Goal: Information Seeking & Learning: Check status

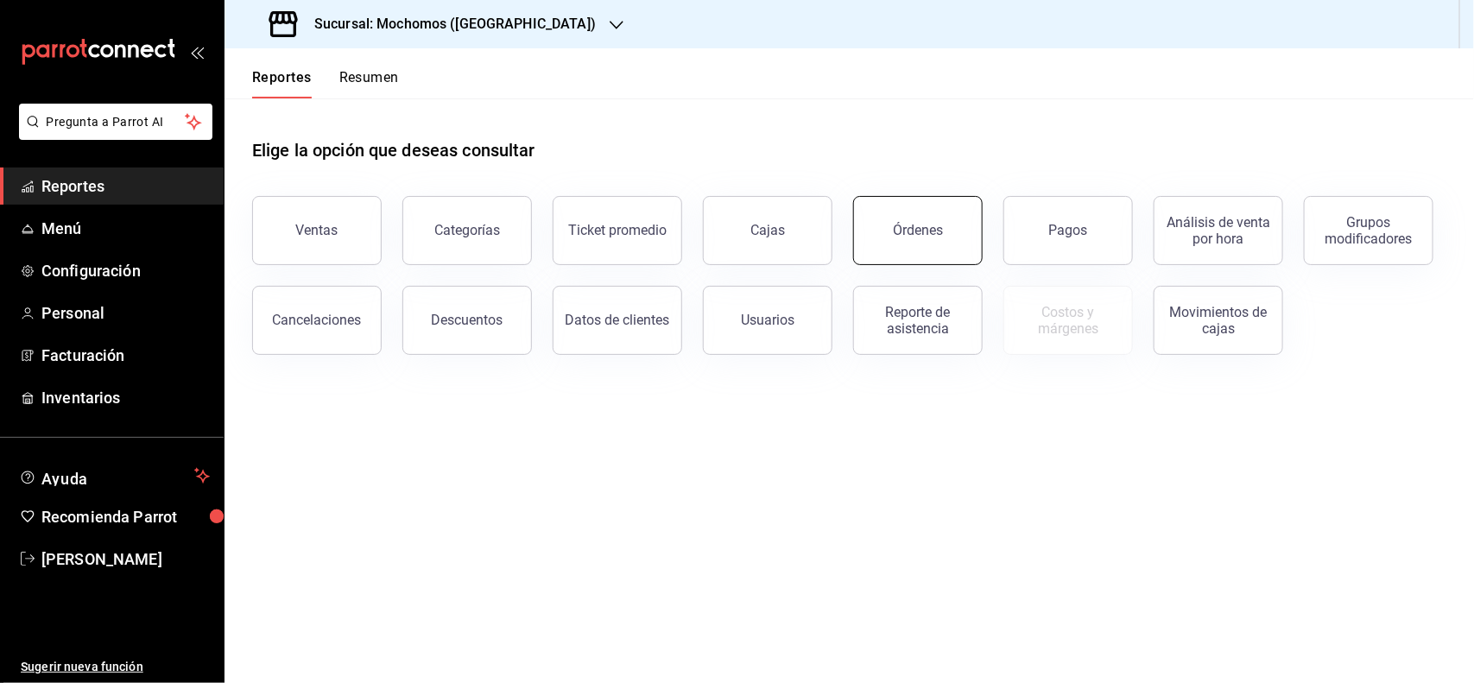
click at [896, 238] on button "Órdenes" at bounding box center [918, 230] width 130 height 69
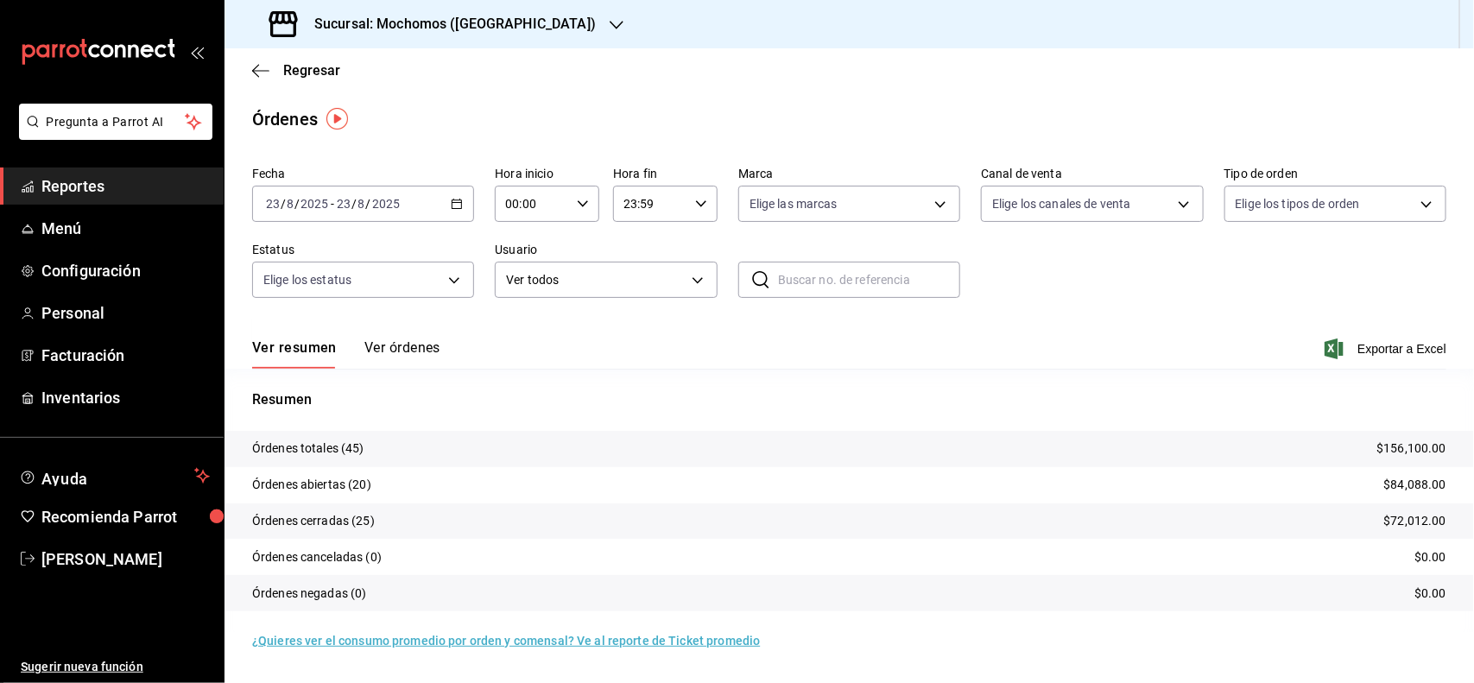
click at [270, 206] on input "23" at bounding box center [273, 204] width 16 height 14
click at [299, 439] on li "Rango de fechas" at bounding box center [333, 450] width 161 height 39
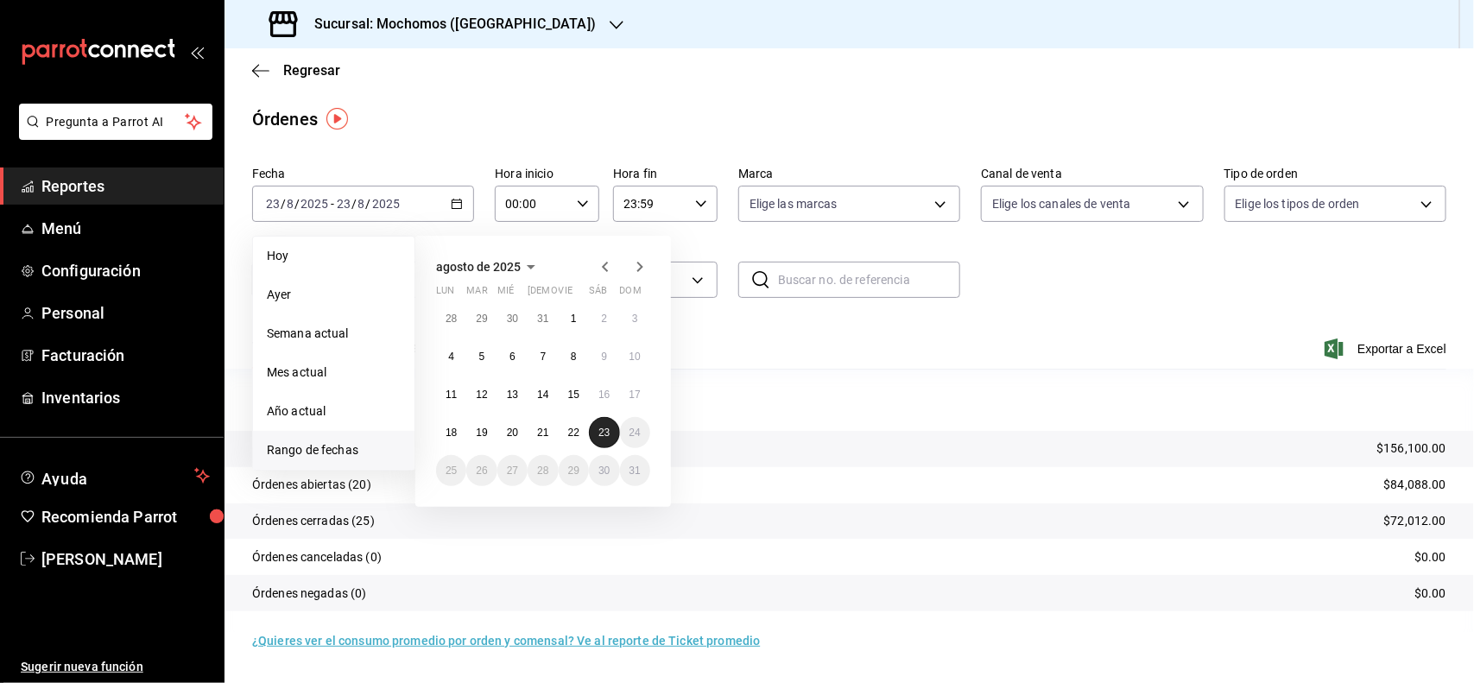
click at [600, 429] on abbr "23" at bounding box center [603, 433] width 11 height 12
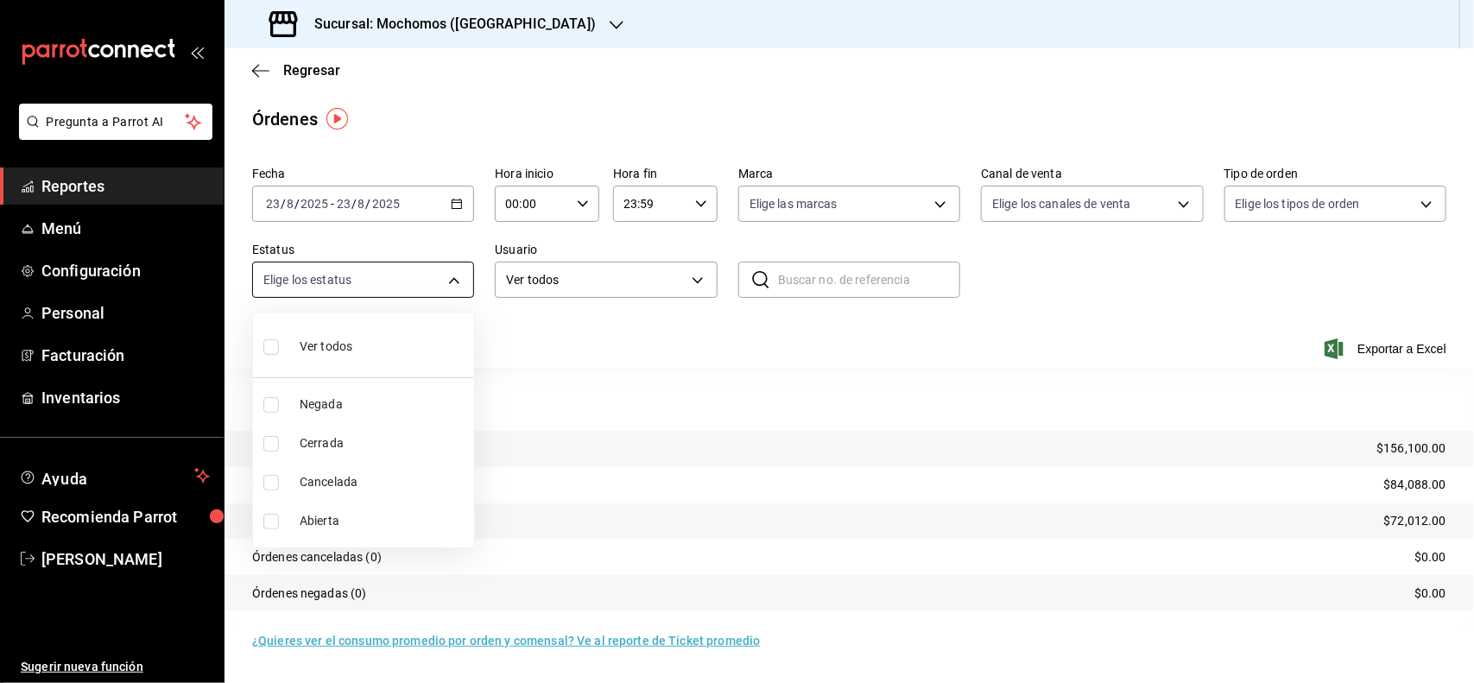
click at [456, 278] on body "Pregunta a Parrot AI Reportes Menú Configuración Personal Facturación Inventari…" at bounding box center [737, 341] width 1474 height 683
click at [260, 350] on li "Ver todos" at bounding box center [363, 345] width 221 height 51
type input "DENIED,FINISHED,CANCELED,OPEN"
checkbox input "true"
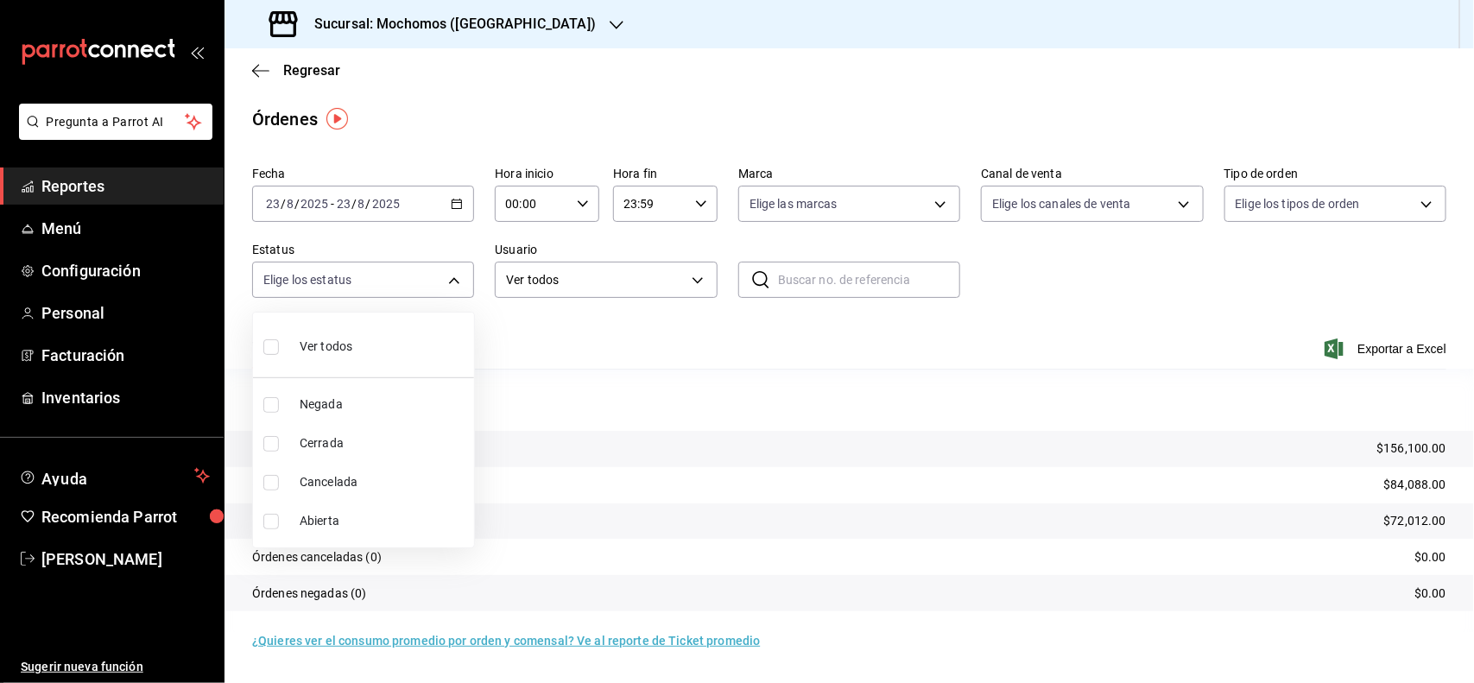
checkbox input "true"
click at [805, 332] on div at bounding box center [737, 341] width 1474 height 683
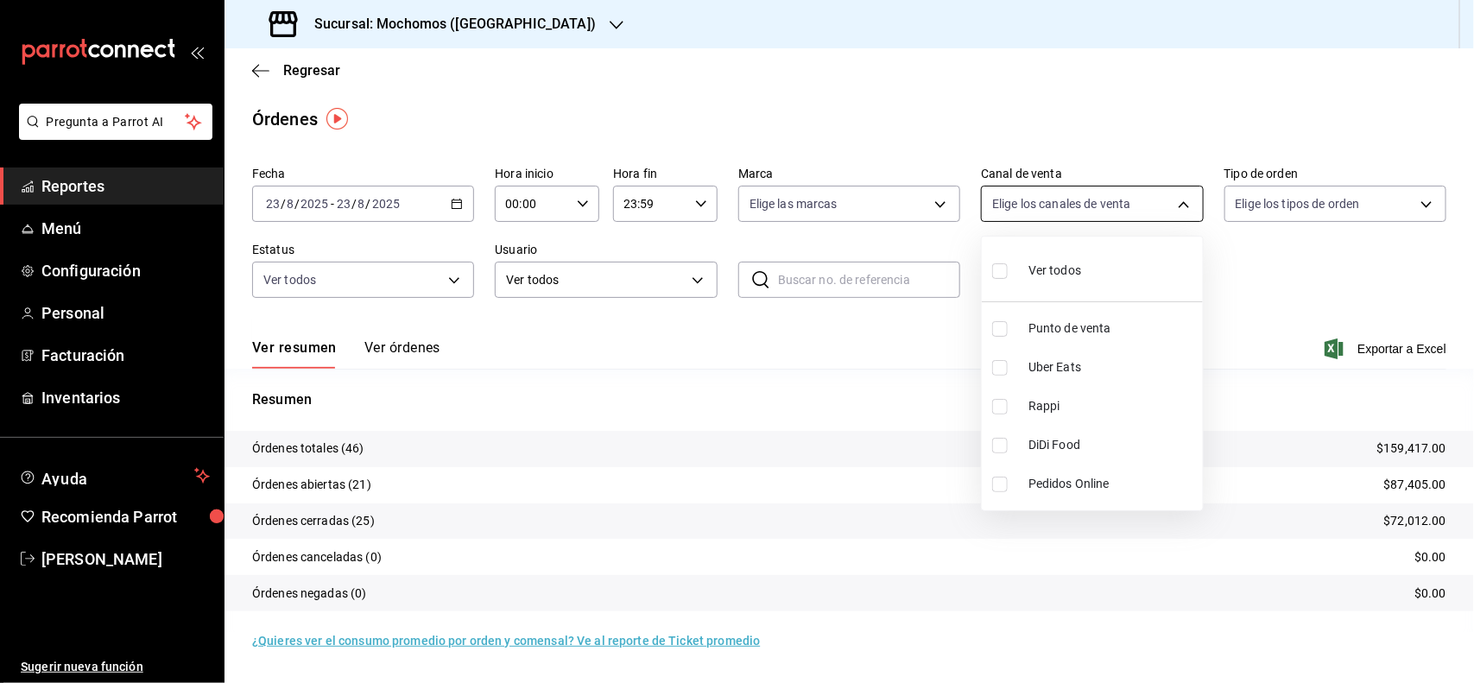
click at [1177, 207] on body "Pregunta a Parrot AI Reportes Menú Configuración Personal Facturación Inventari…" at bounding box center [737, 341] width 1474 height 683
click at [1177, 207] on div at bounding box center [737, 341] width 1474 height 683
click at [244, 66] on div "Regresar" at bounding box center [850, 70] width 1250 height 44
click at [261, 70] on icon "button" at bounding box center [260, 70] width 17 height 1
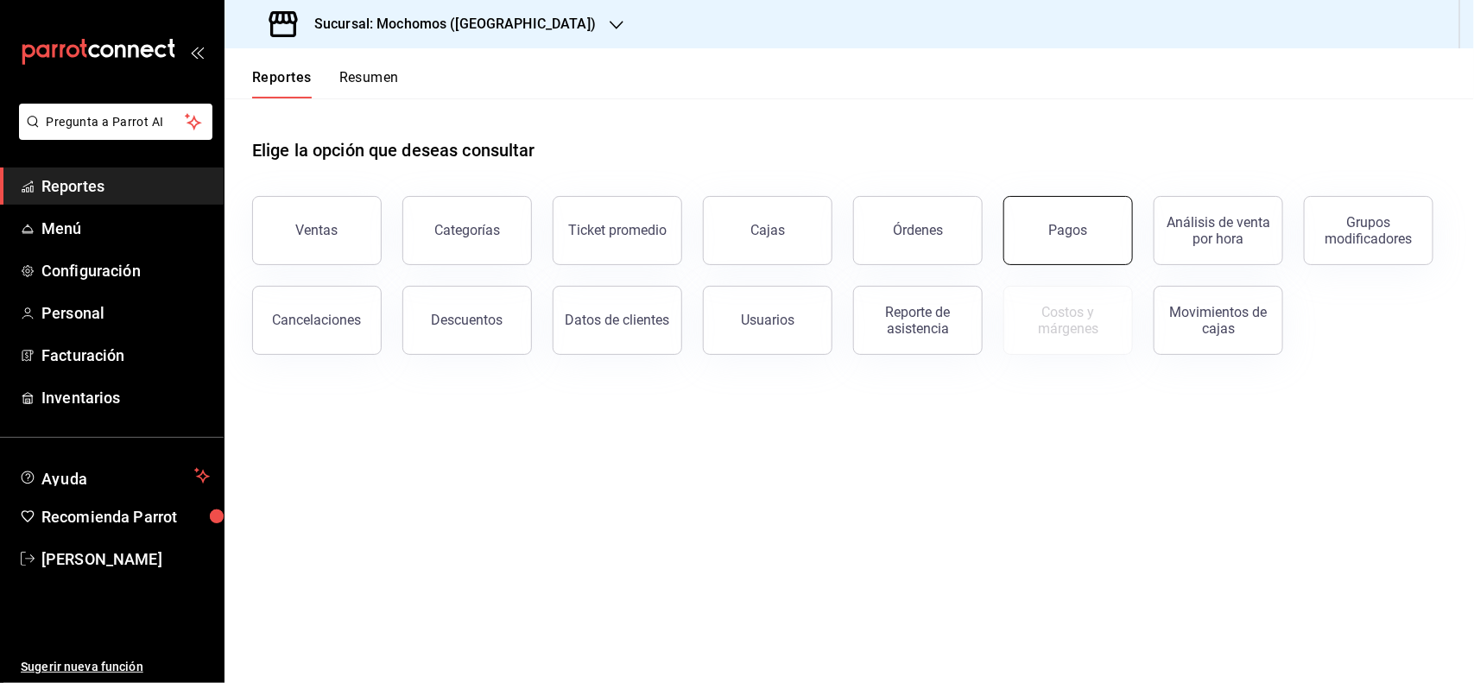
click at [1121, 233] on button "Pagos" at bounding box center [1069, 230] width 130 height 69
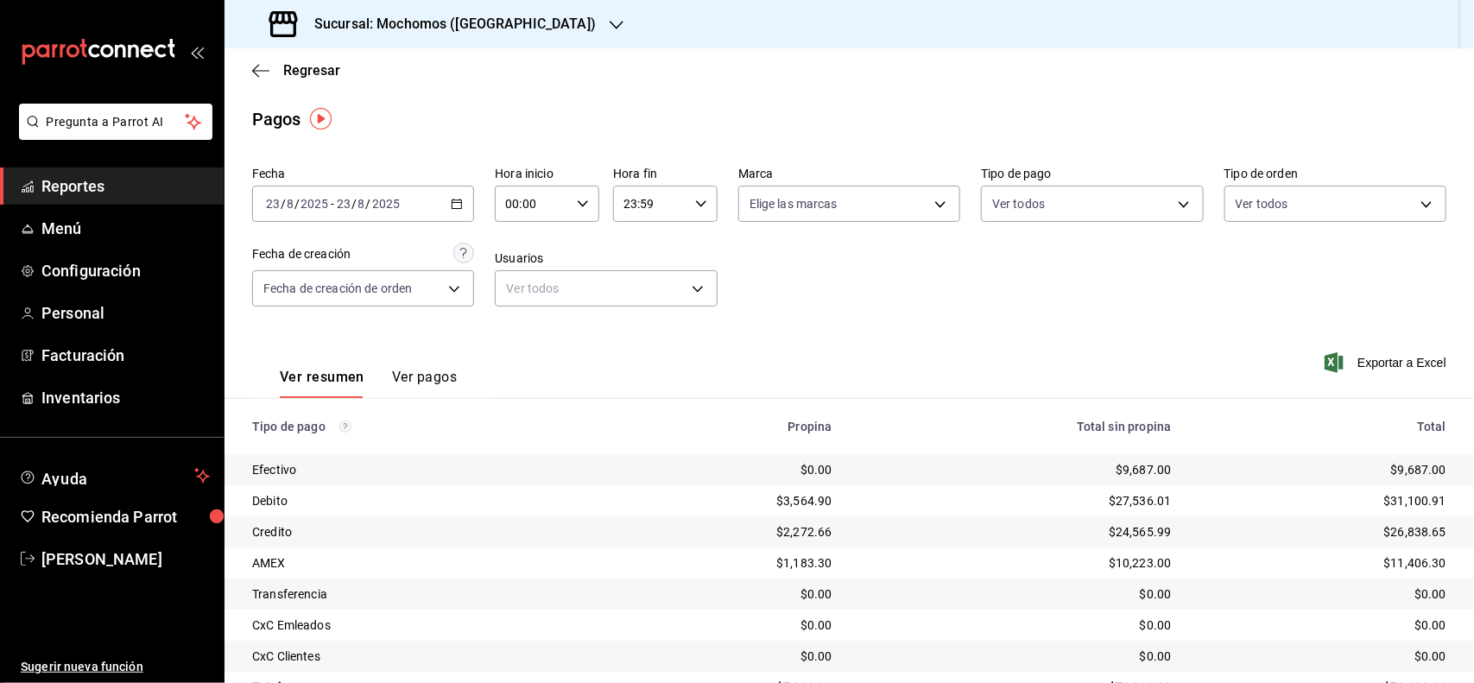
click at [1405, 511] on td "$31,100.91" at bounding box center [1329, 500] width 289 height 31
click at [1406, 506] on div "$31,100.91" at bounding box center [1323, 500] width 248 height 17
click at [1404, 508] on div "$31,100.91" at bounding box center [1323, 500] width 248 height 17
click at [577, 201] on icon "button" at bounding box center [583, 204] width 12 height 12
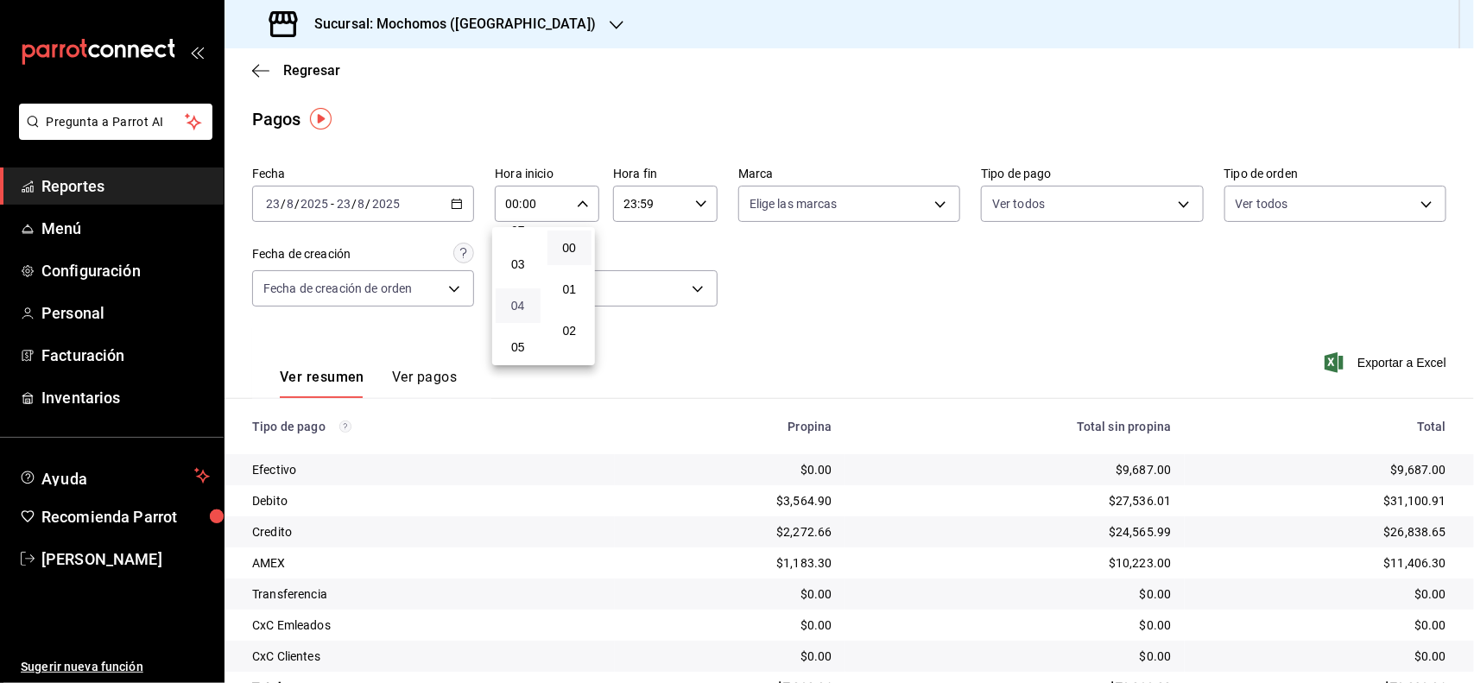
click at [520, 307] on span "04" at bounding box center [518, 306] width 24 height 14
type input "04:00"
click at [534, 295] on button "04" at bounding box center [518, 305] width 45 height 35
click at [111, 179] on div at bounding box center [737, 341] width 1474 height 683
click at [101, 192] on span "Reportes" at bounding box center [125, 185] width 168 height 23
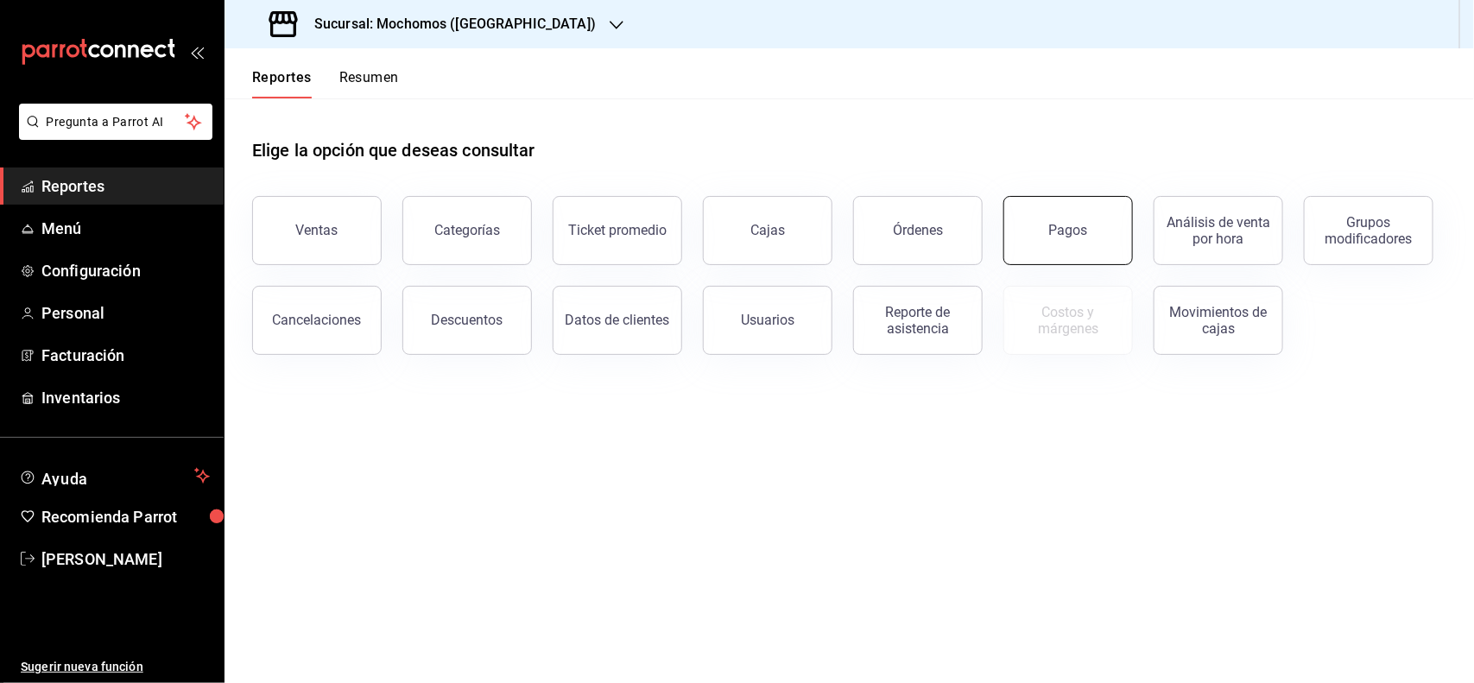
drag, startPoint x: 1071, startPoint y: 231, endPoint x: 1084, endPoint y: 247, distance: 20.9
click at [1084, 247] on button "Pagos" at bounding box center [1069, 230] width 130 height 69
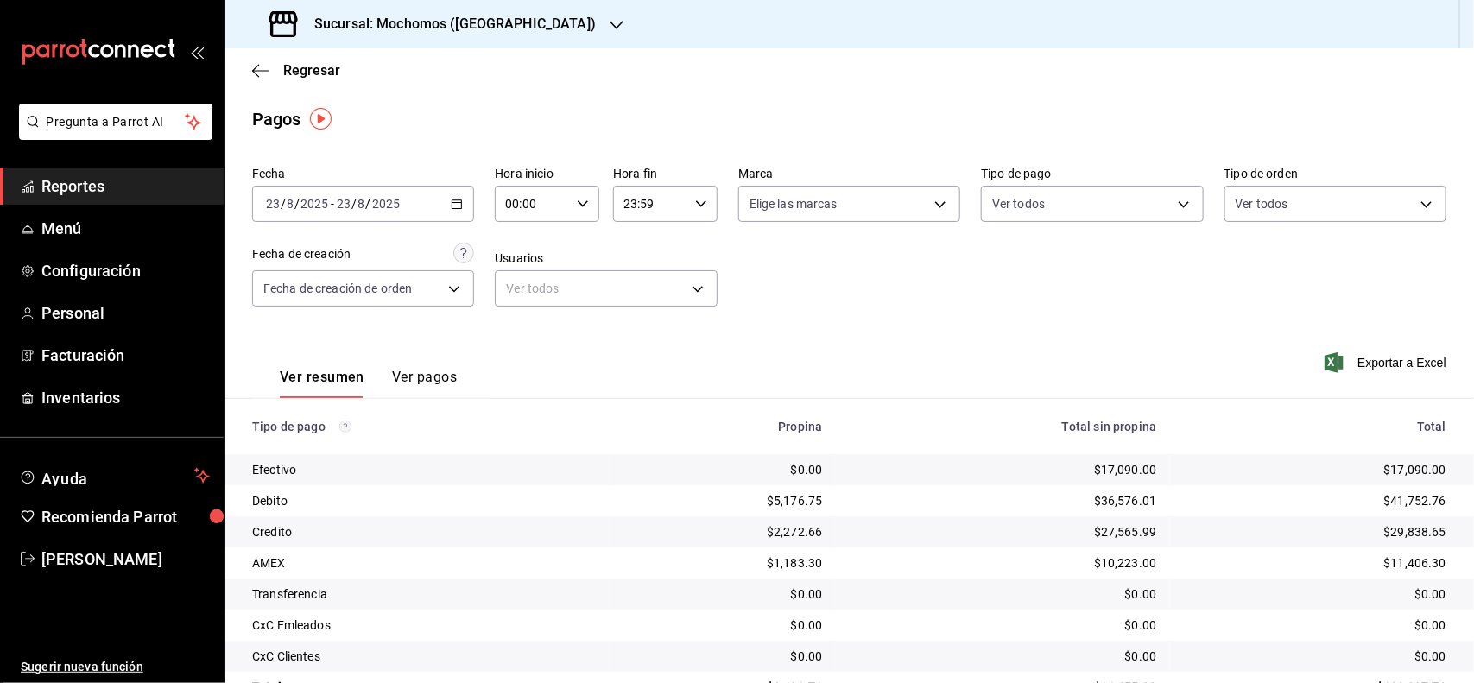
click at [453, 209] on icon "button" at bounding box center [457, 204] width 12 height 12
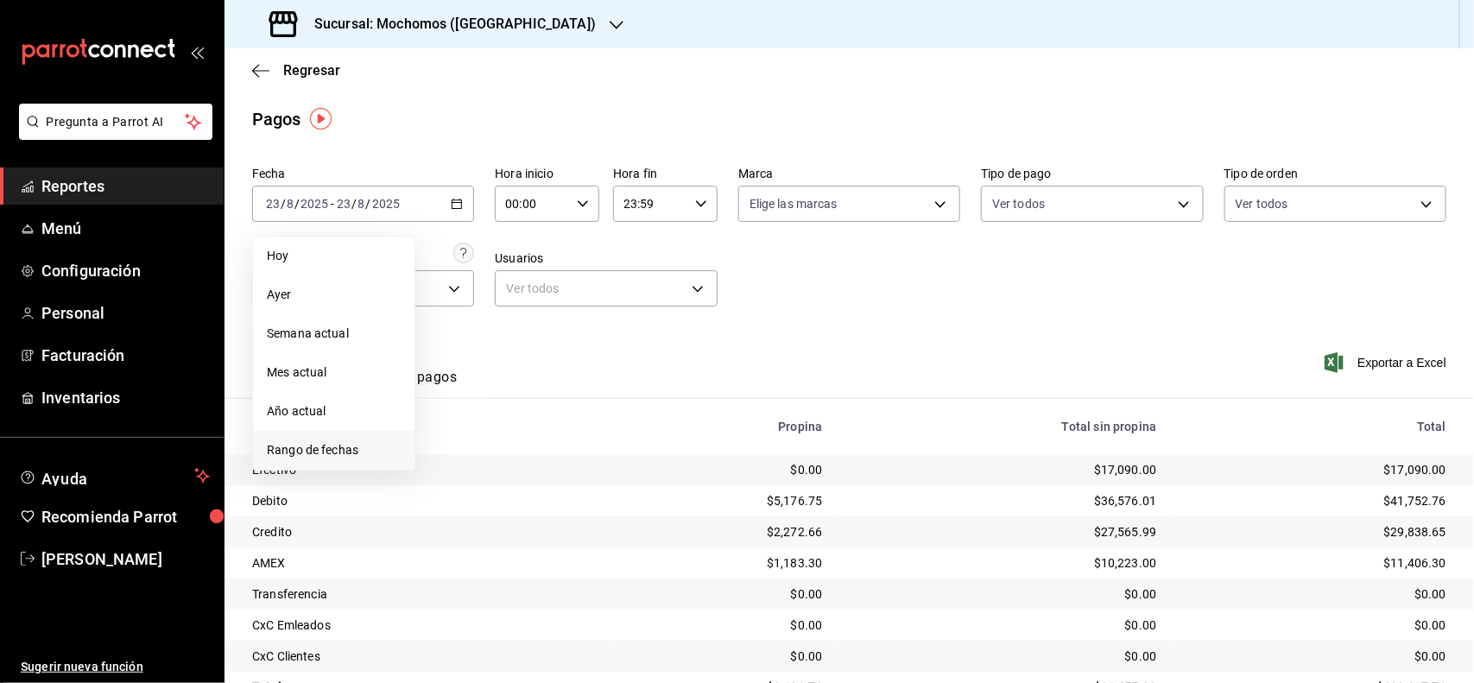
click at [301, 446] on span "Rango de fechas" at bounding box center [334, 450] width 134 height 18
click at [598, 429] on button "23" at bounding box center [604, 432] width 30 height 31
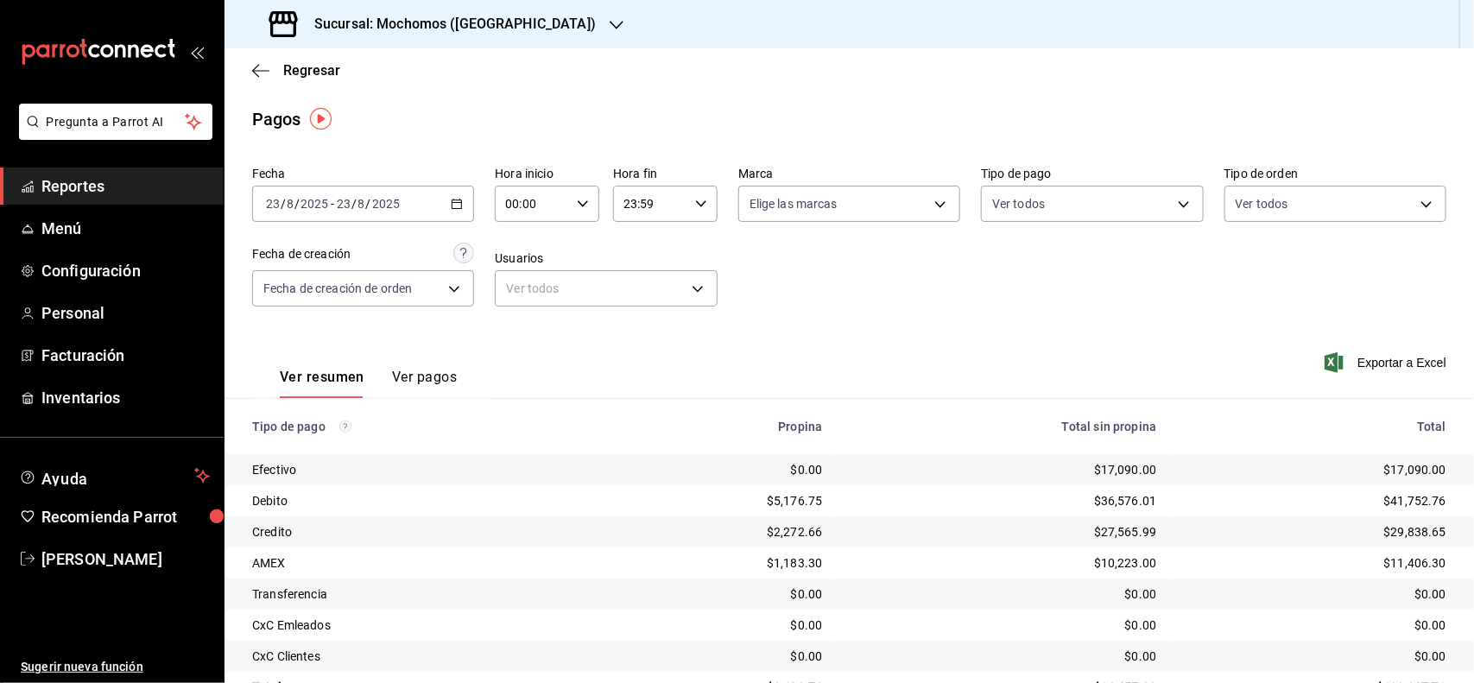
click at [782, 344] on div "Ver resumen Ver pagos Exportar a Excel" at bounding box center [850, 373] width 1250 height 92
click at [687, 206] on div "23:59 Hora fin" at bounding box center [665, 204] width 104 height 36
click at [627, 303] on span "06" at bounding box center [635, 309] width 24 height 14
type input "06:59"
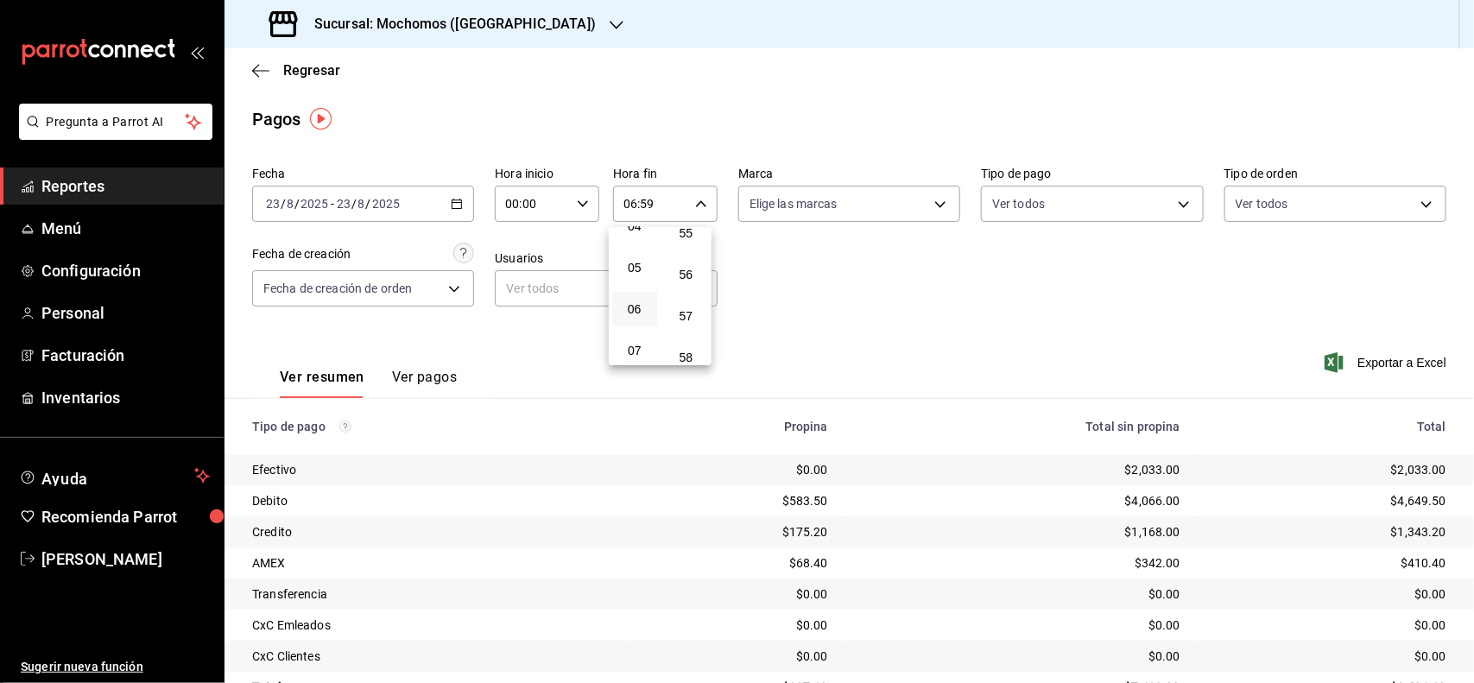
click at [825, 326] on div at bounding box center [737, 341] width 1474 height 683
click at [453, 199] on icon "button" at bounding box center [457, 204] width 12 height 12
click at [577, 201] on icon "button" at bounding box center [583, 204] width 12 height 12
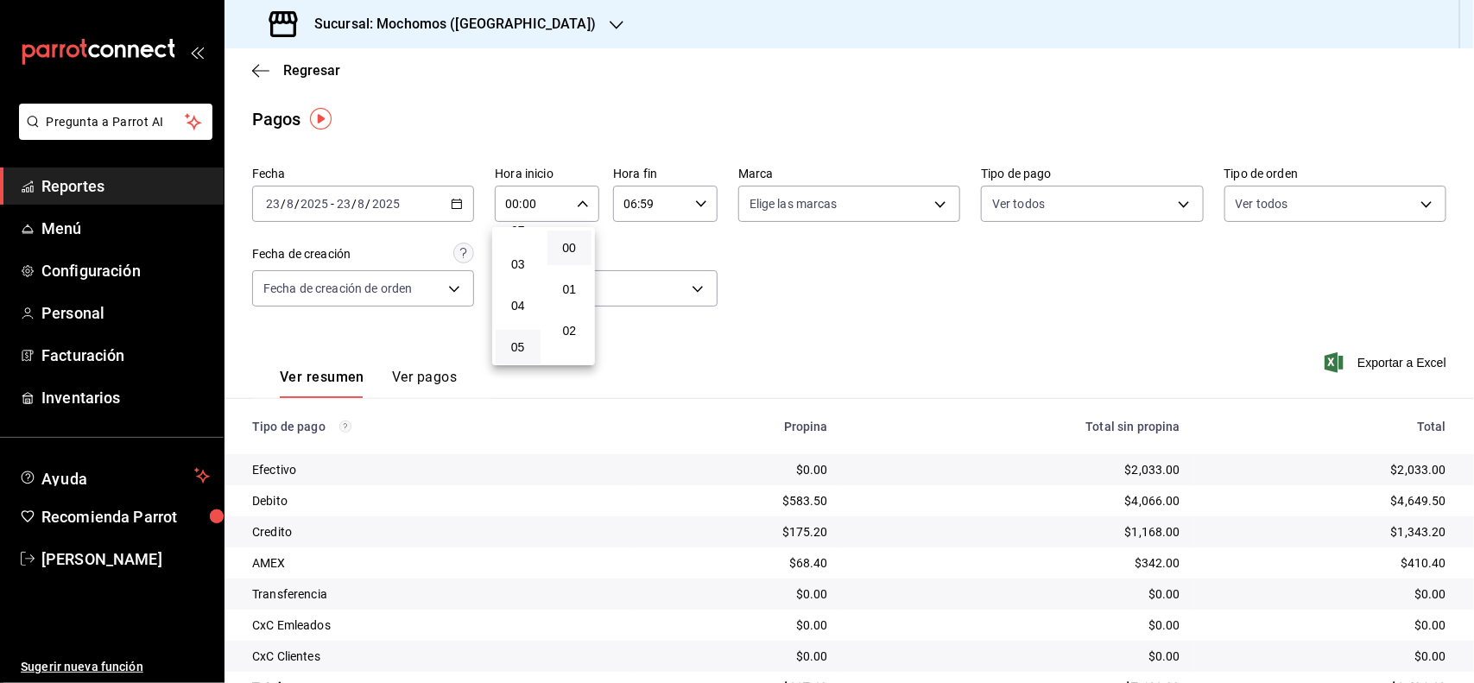
scroll to position [216, 0]
drag, startPoint x: 515, startPoint y: 269, endPoint x: 525, endPoint y: 290, distance: 23.9
click at [533, 286] on button "06" at bounding box center [518, 280] width 45 height 35
type input "06:00"
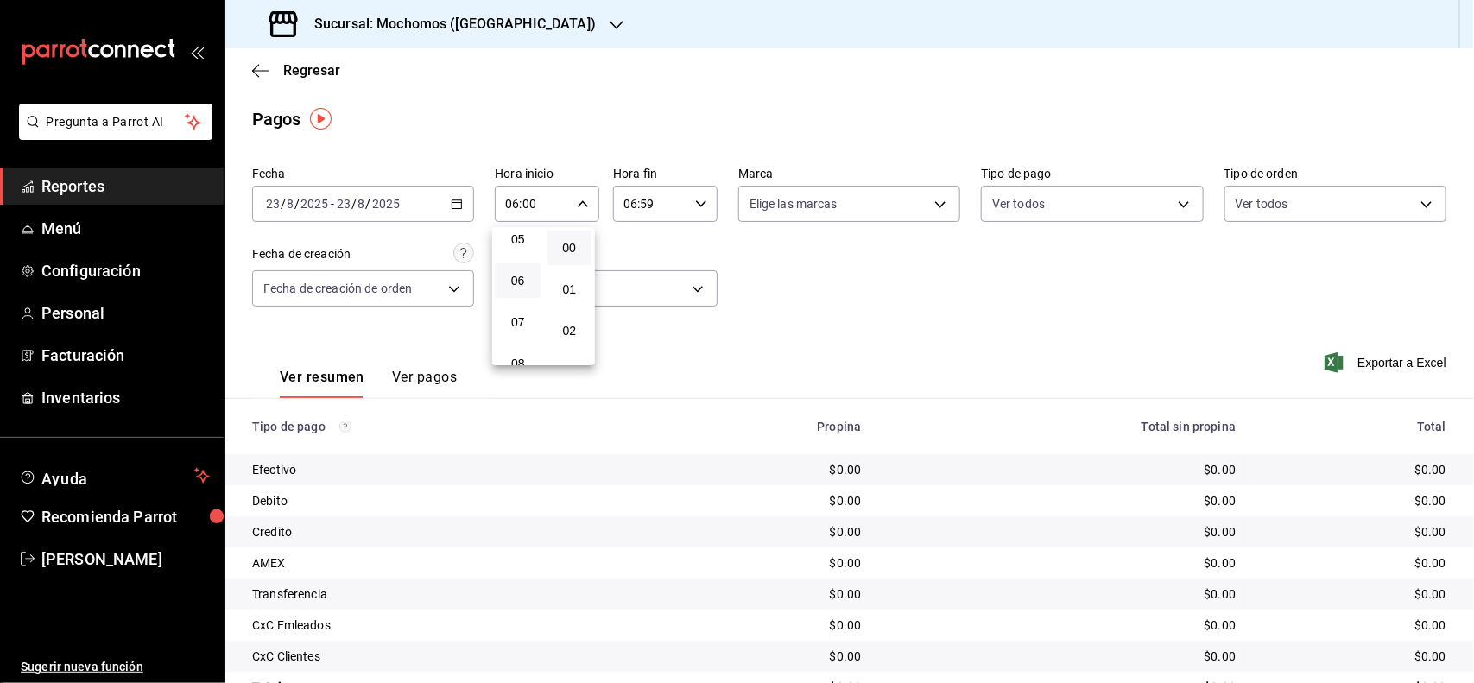
click at [779, 262] on div at bounding box center [737, 341] width 1474 height 683
click at [695, 199] on icon "button" at bounding box center [701, 204] width 12 height 12
click at [636, 288] on span "07" at bounding box center [635, 295] width 24 height 14
type input "07:59"
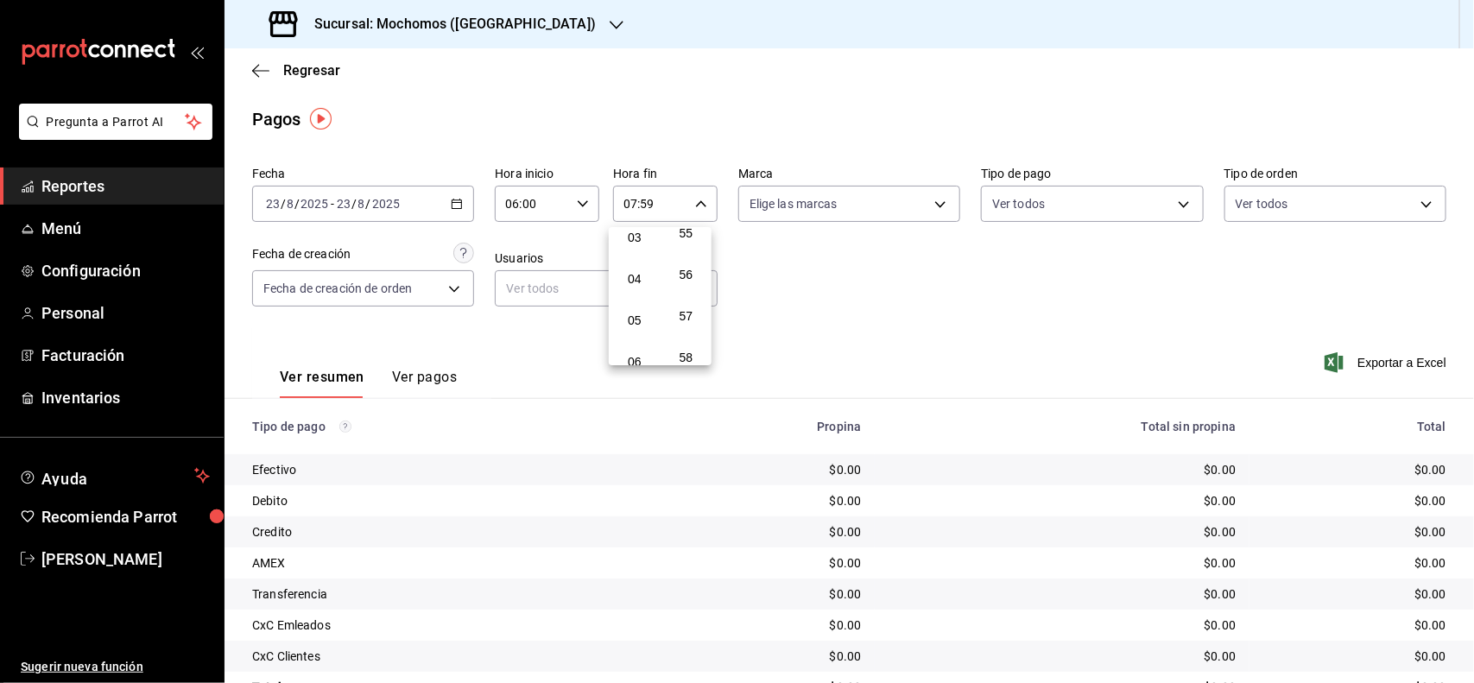
scroll to position [27, 0]
drag, startPoint x: 905, startPoint y: 350, endPoint x: 903, endPoint y: 358, distance: 8.8
click at [903, 358] on div at bounding box center [737, 341] width 1474 height 683
click at [86, 188] on span "Reportes" at bounding box center [125, 185] width 168 height 23
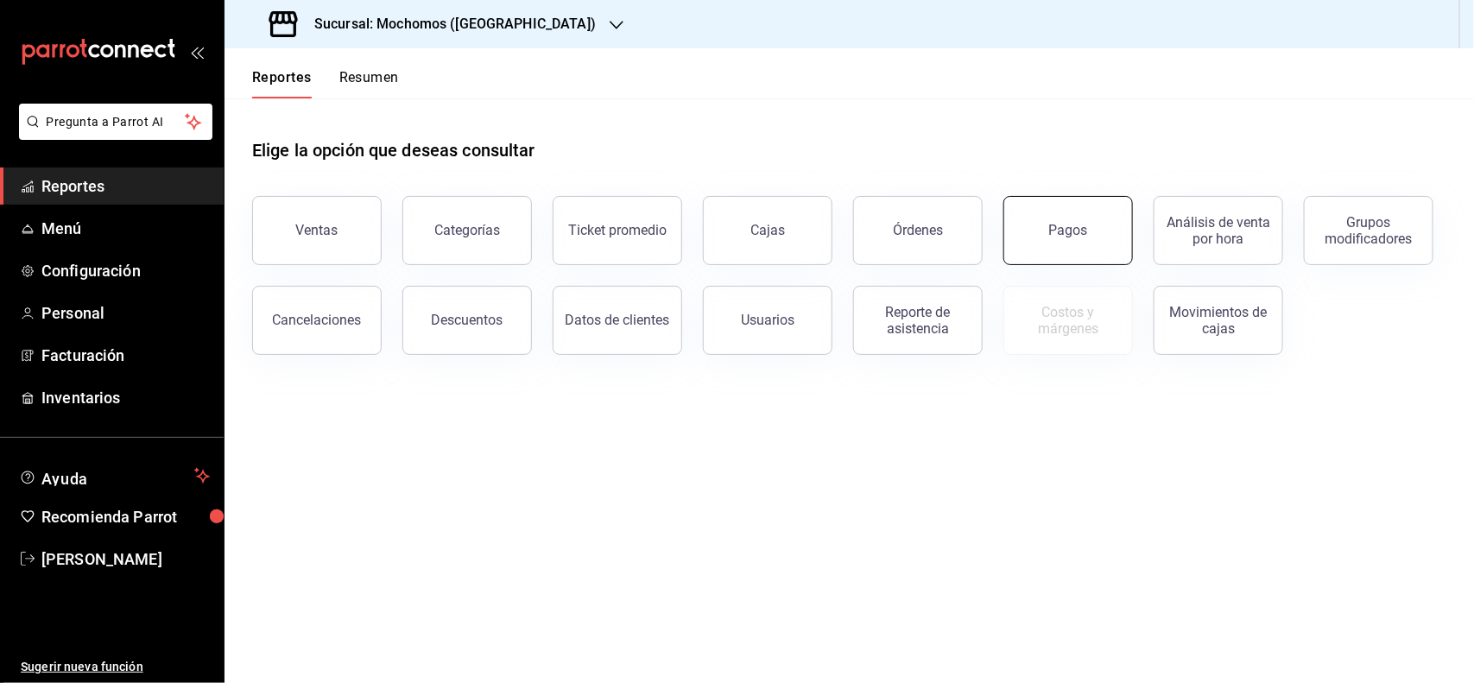
click at [1054, 247] on button "Pagos" at bounding box center [1069, 230] width 130 height 69
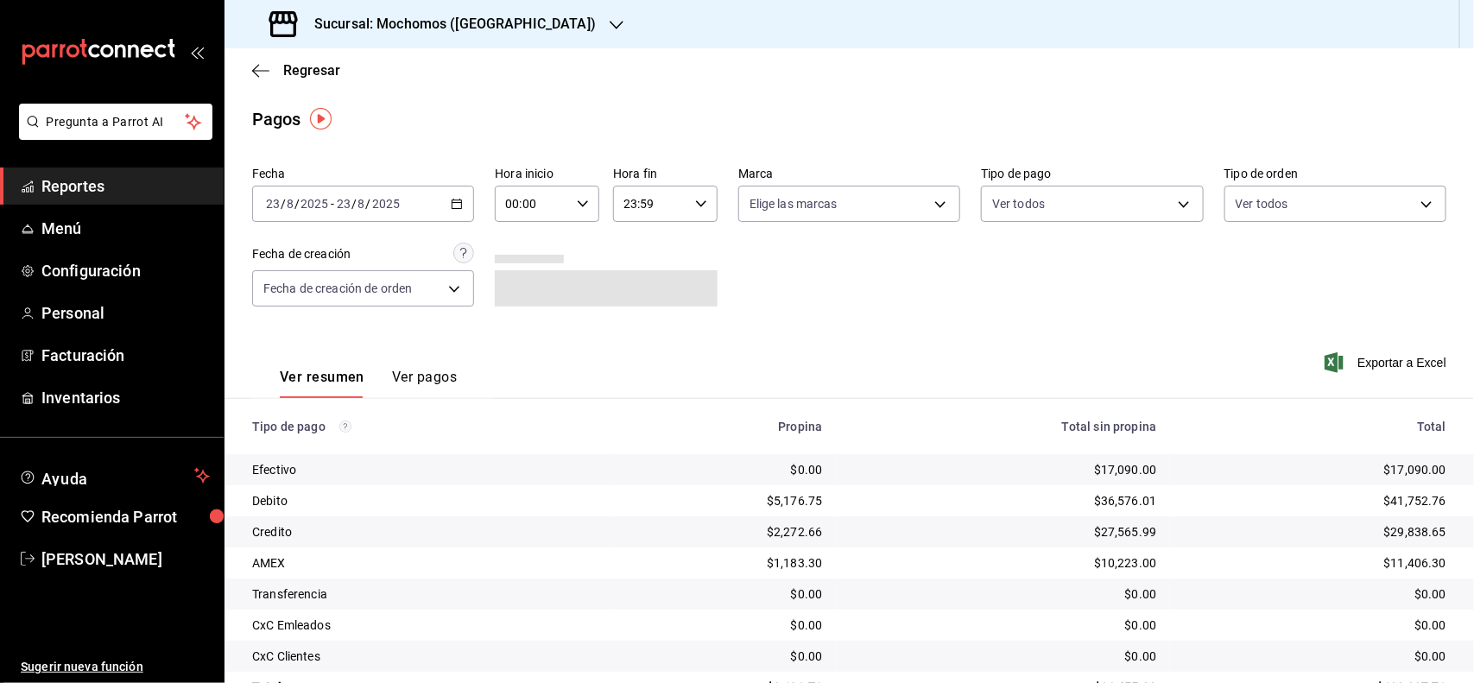
click at [451, 201] on icon "button" at bounding box center [457, 204] width 12 height 12
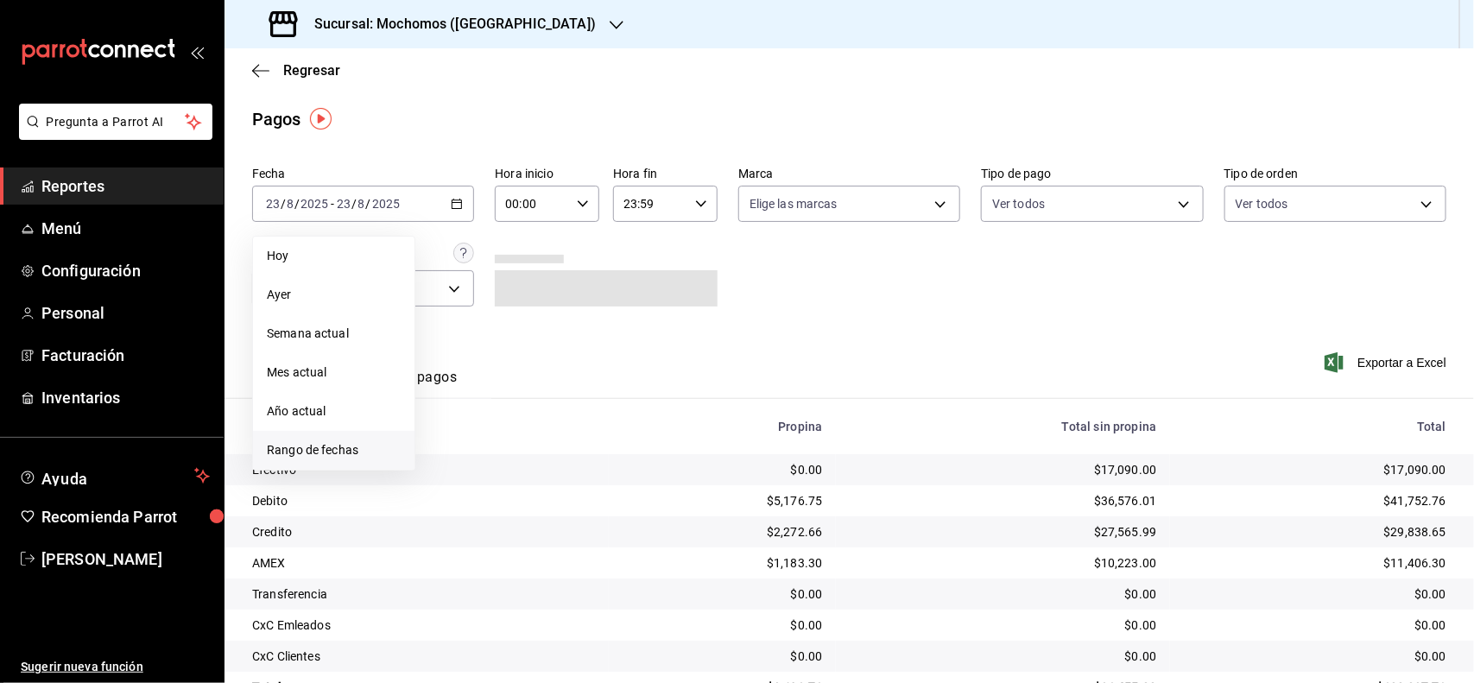
click at [355, 462] on li "Rango de fechas" at bounding box center [333, 450] width 161 height 39
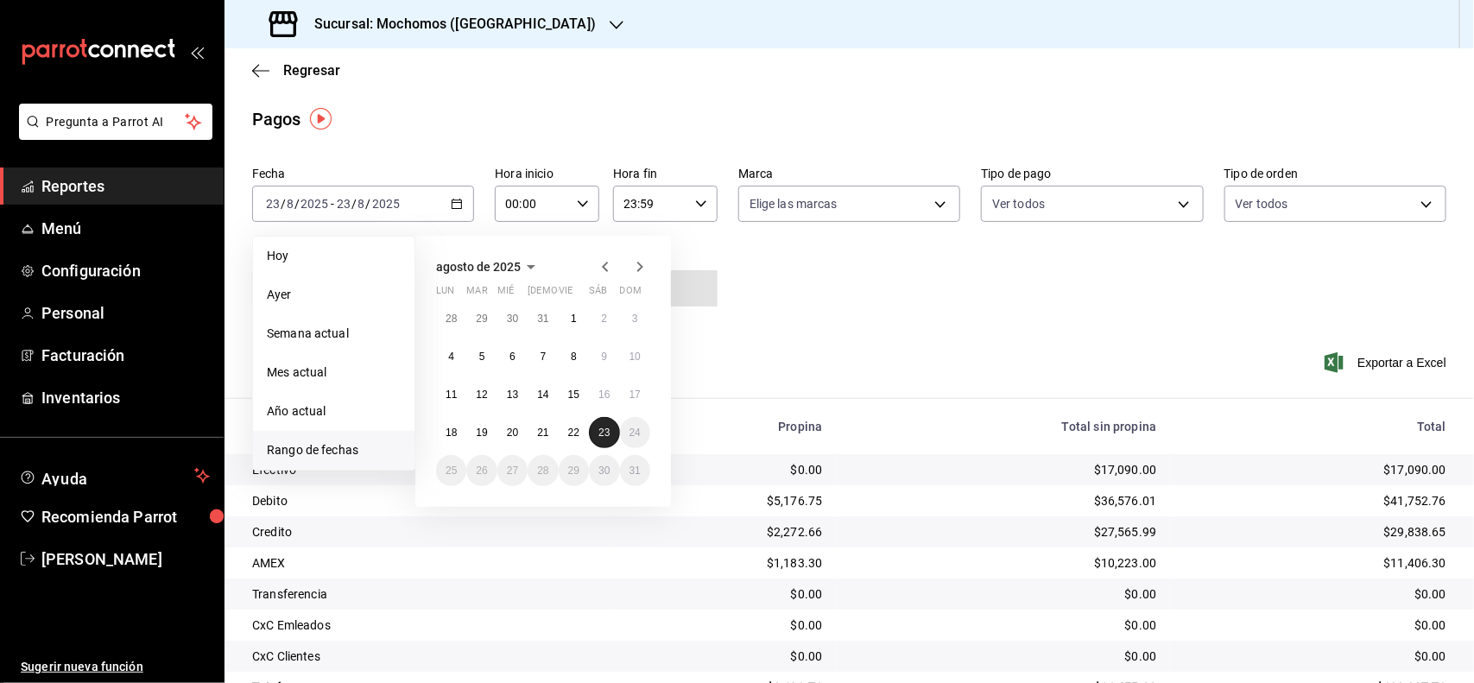
click at [600, 436] on abbr "23" at bounding box center [603, 433] width 11 height 12
click at [831, 307] on div "Fecha [DATE] [DATE] - [DATE] [DATE] [DATE] [DATE] Semana actual Mes actual Año …" at bounding box center [849, 244] width 1194 height 168
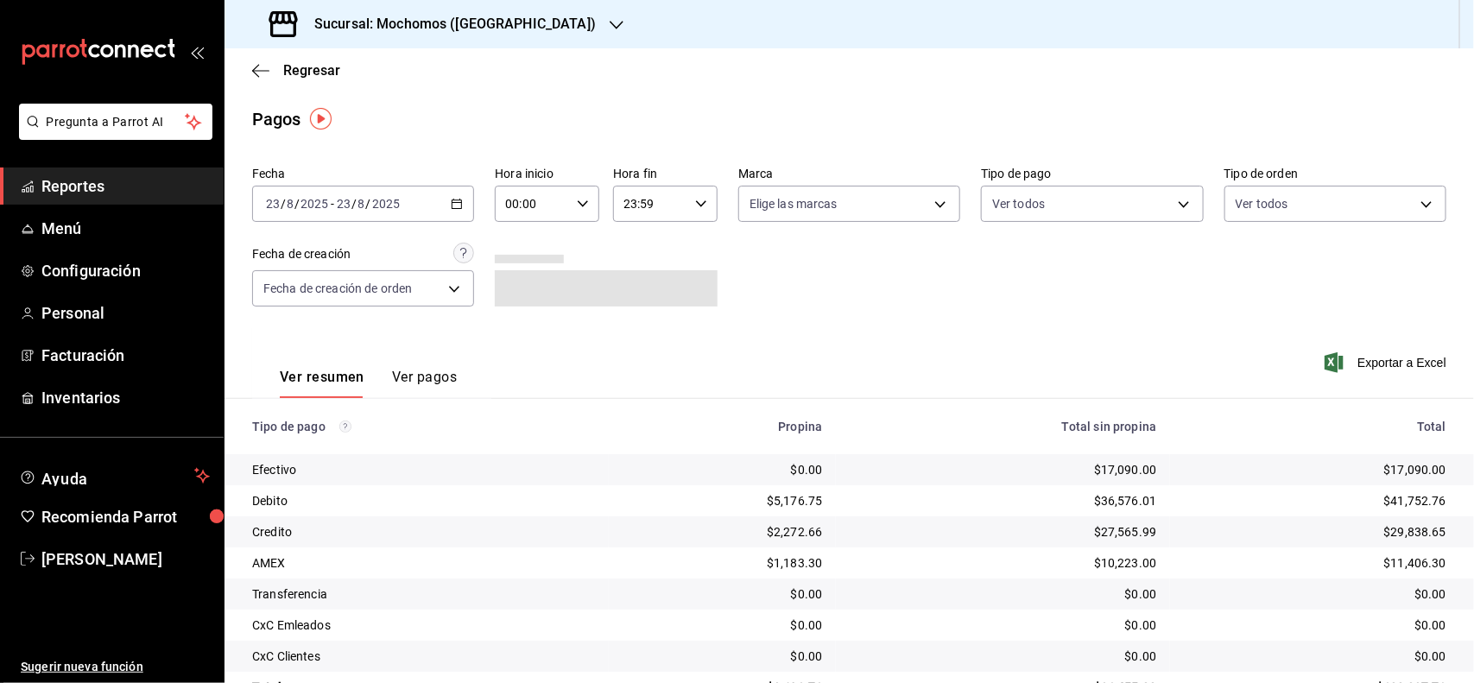
click at [579, 207] on icon "button" at bounding box center [583, 204] width 12 height 12
click at [515, 270] on button "06" at bounding box center [518, 280] width 45 height 35
type input "06:00"
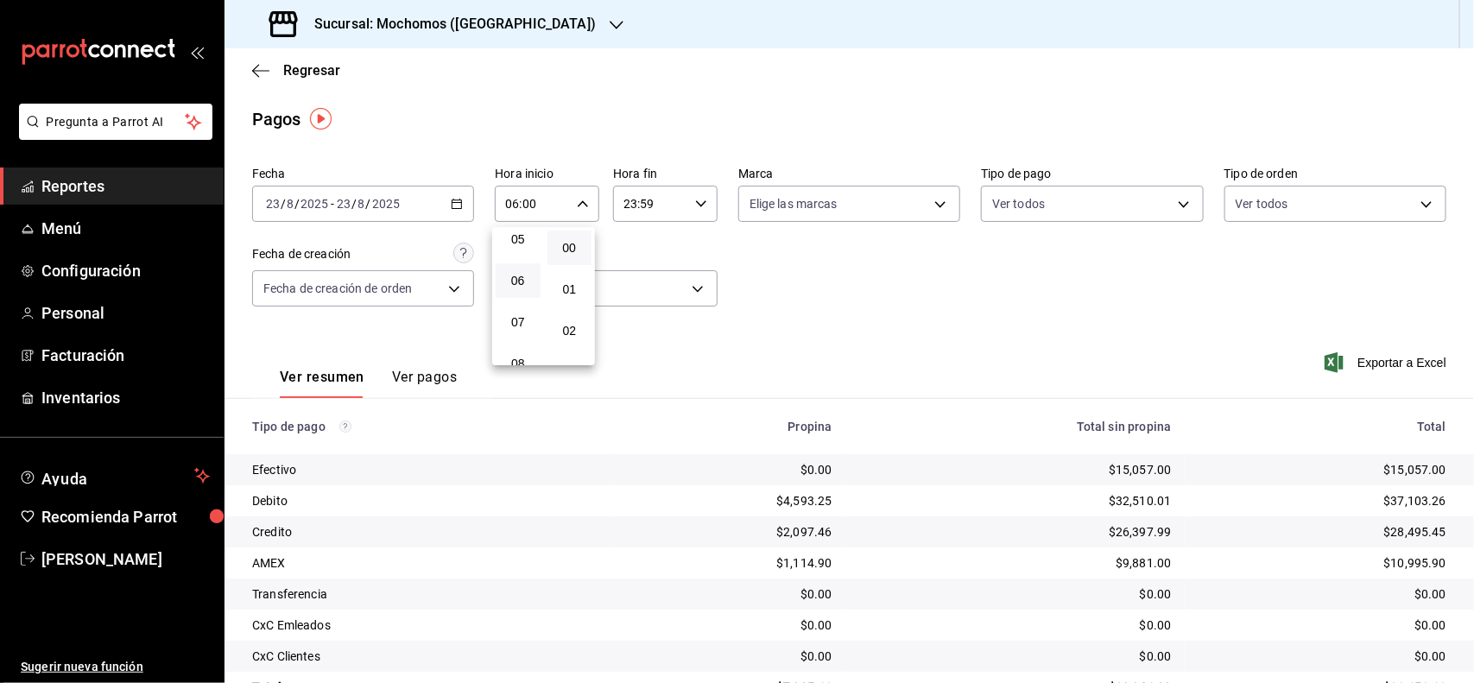
click at [756, 231] on div at bounding box center [737, 341] width 1474 height 683
click at [580, 214] on div "06:00 Hora inicio" at bounding box center [547, 204] width 104 height 36
click at [1084, 333] on div at bounding box center [737, 341] width 1474 height 683
click at [452, 206] on icon "button" at bounding box center [457, 204] width 12 height 12
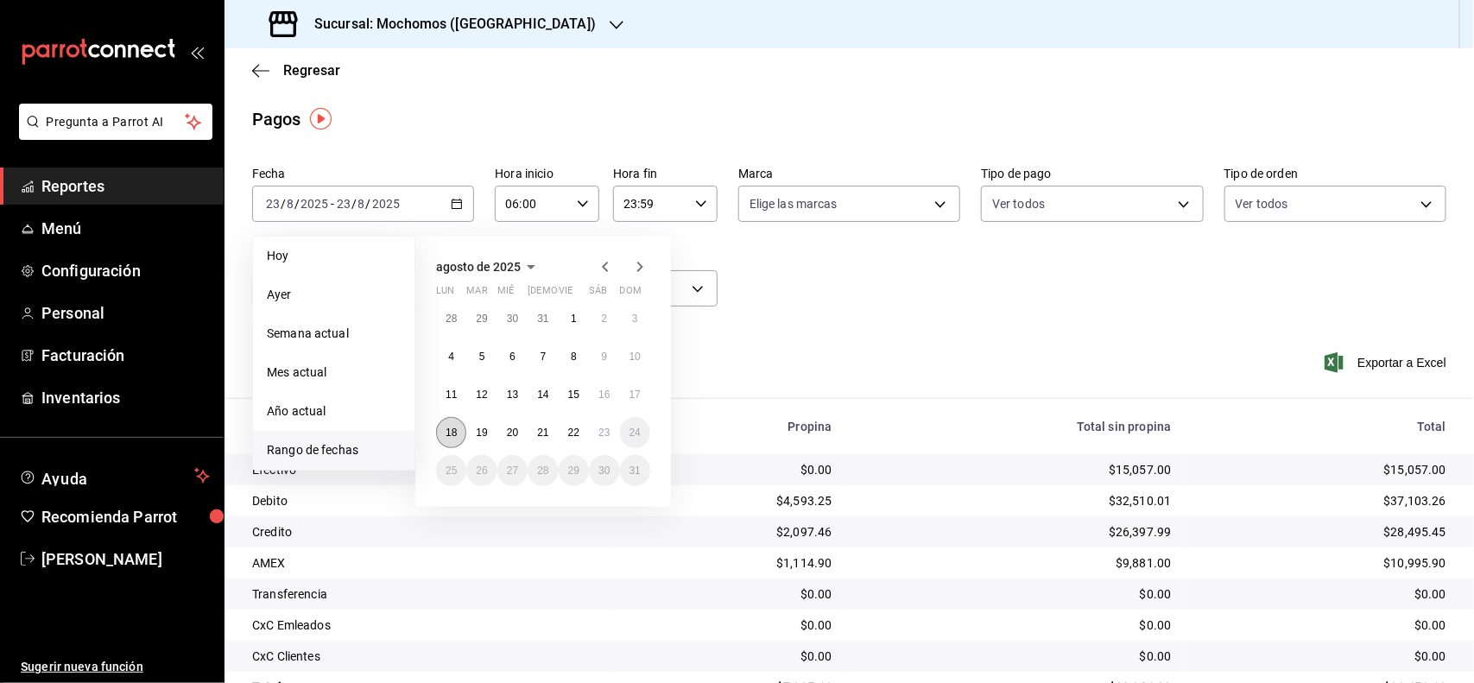
drag, startPoint x: 373, startPoint y: 447, endPoint x: 443, endPoint y: 436, distance: 70.8
click at [419, 222] on div "[DATE] [DATE] - [DATE] [DATE] [DATE] [DATE] Semana actual Mes actual Año actual…" at bounding box center [363, 204] width 222 height 36
drag, startPoint x: 985, startPoint y: 337, endPoint x: 715, endPoint y: 391, distance: 274.9
click at [956, 341] on div "Ver resumen Ver pagos Exportar a Excel" at bounding box center [850, 373] width 1250 height 92
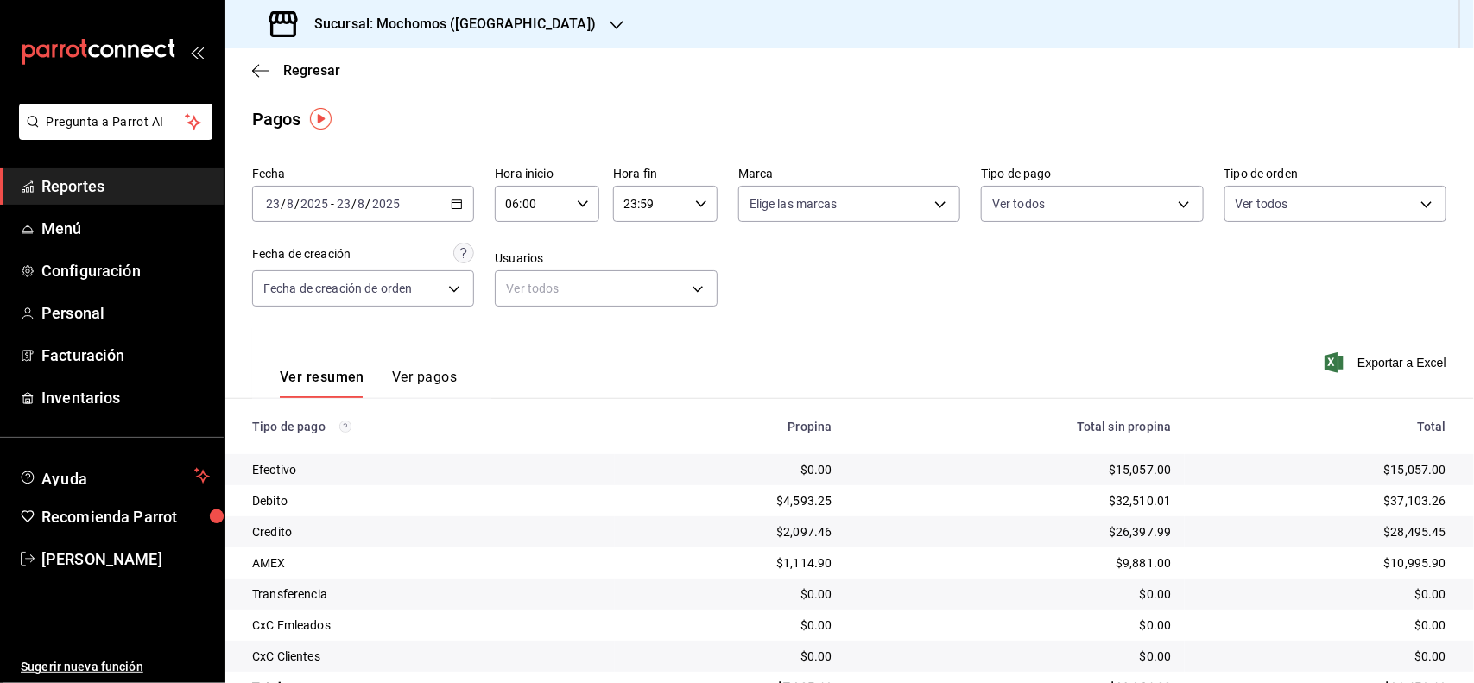
click at [459, 199] on div "[DATE] [DATE] - [DATE] [DATE]" at bounding box center [363, 204] width 222 height 36
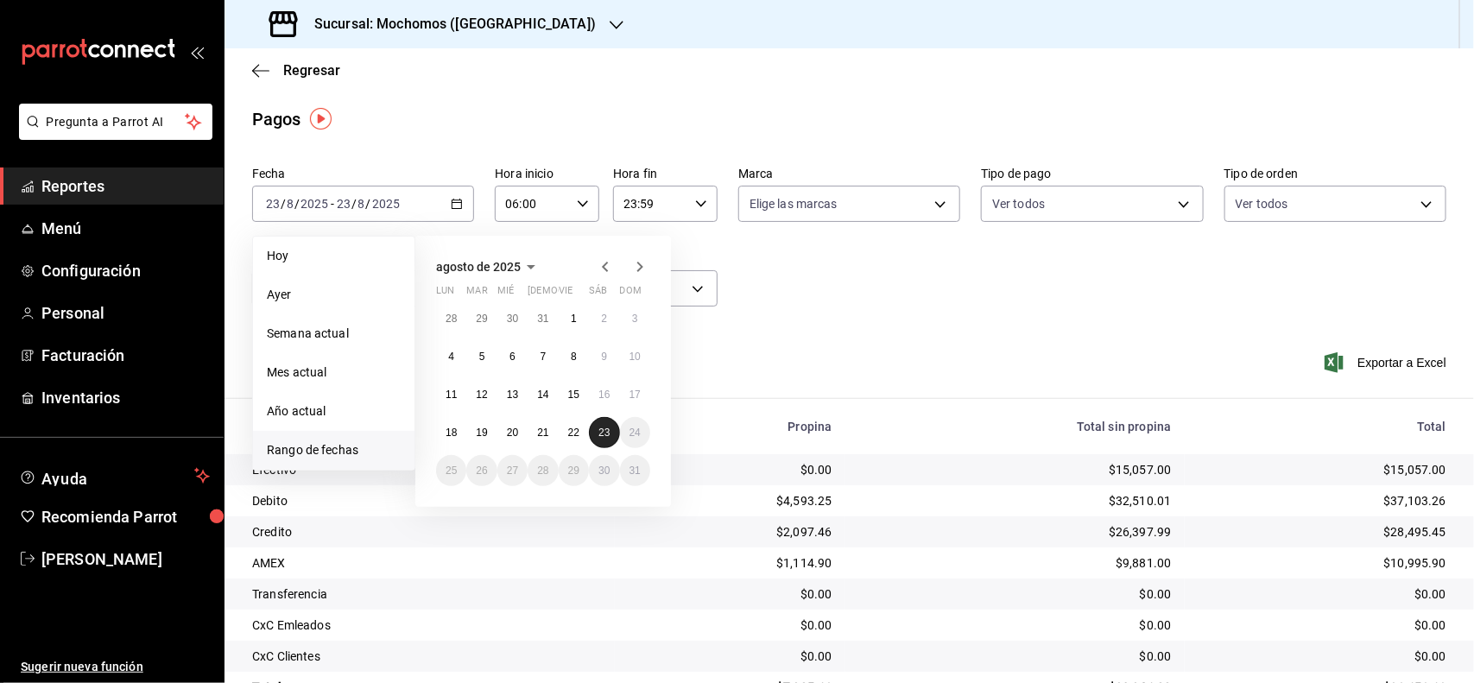
click at [597, 428] on button "23" at bounding box center [604, 432] width 30 height 31
click at [693, 372] on div "[DATE] lun mar mié jue vie sáb dom 28 29 30 31 1 2 3 4 5 6 7 8 9 10 11 12 13 14…" at bounding box center [566, 364] width 302 height 285
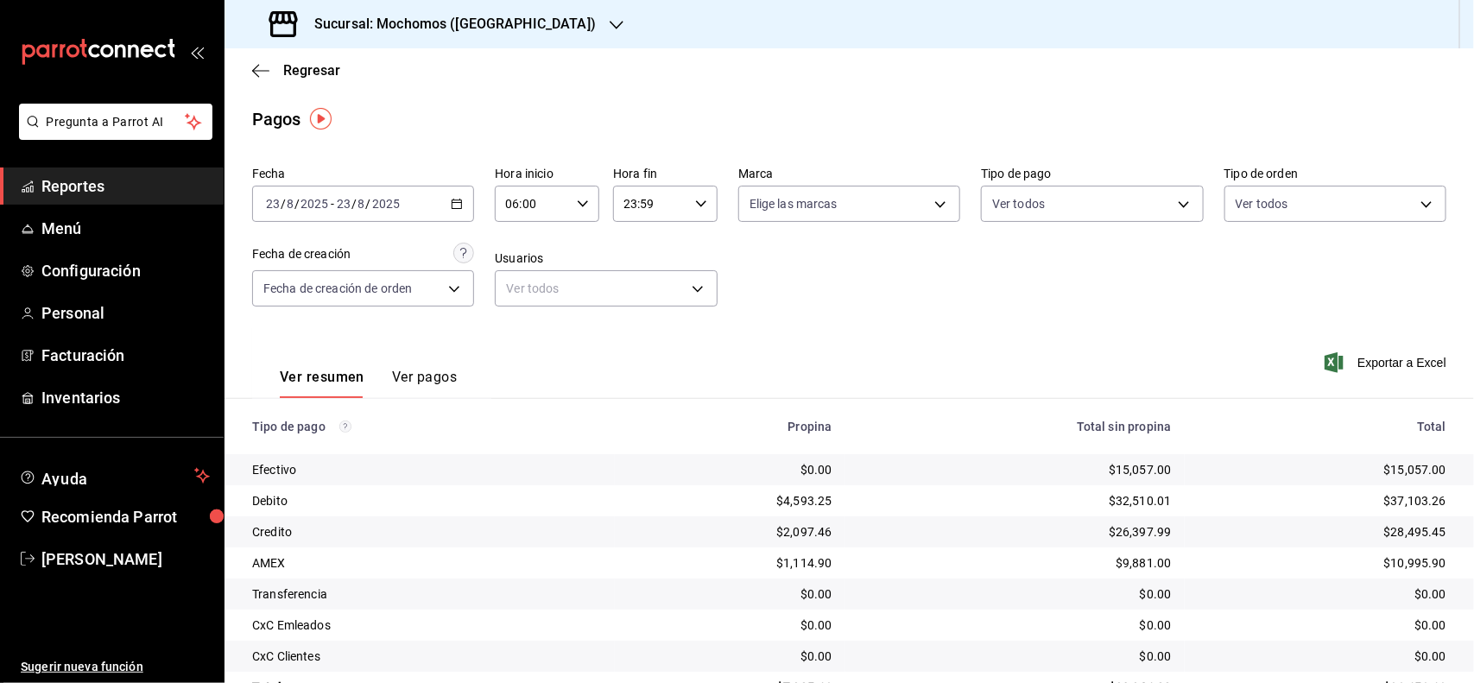
click at [836, 265] on div "Fecha [DATE] [DATE] - [DATE] [DATE] Hora inicio 06:00 Hora inicio Hora fin 23:5…" at bounding box center [849, 244] width 1194 height 168
click at [577, 198] on icon "button" at bounding box center [583, 204] width 12 height 12
click at [518, 253] on span "06" at bounding box center [518, 254] width 24 height 14
